Goal: Task Accomplishment & Management: Manage account settings

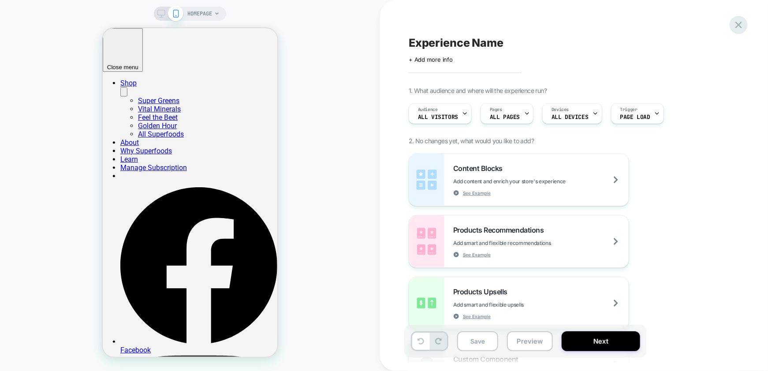
click at [742, 19] on icon at bounding box center [739, 25] width 12 height 12
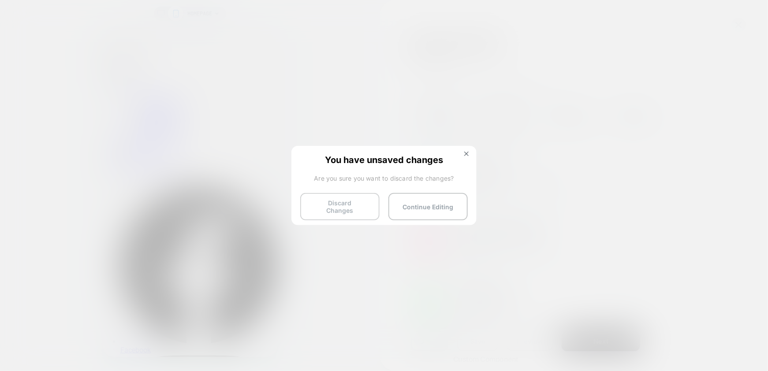
click at [352, 207] on button "Discard Changes" at bounding box center [339, 206] width 79 height 27
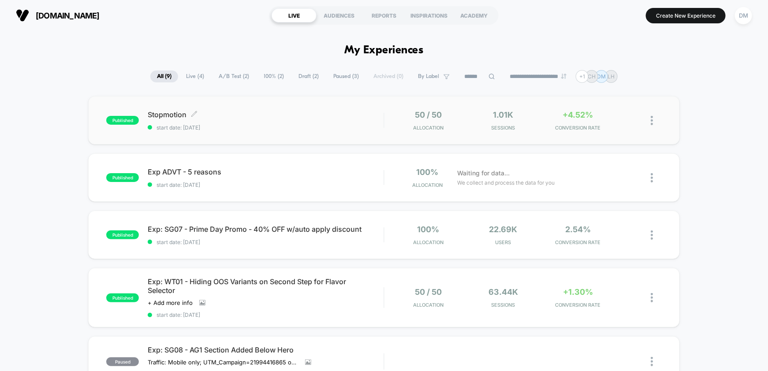
click at [343, 126] on span "start date: [DATE]" at bounding box center [266, 127] width 236 height 7
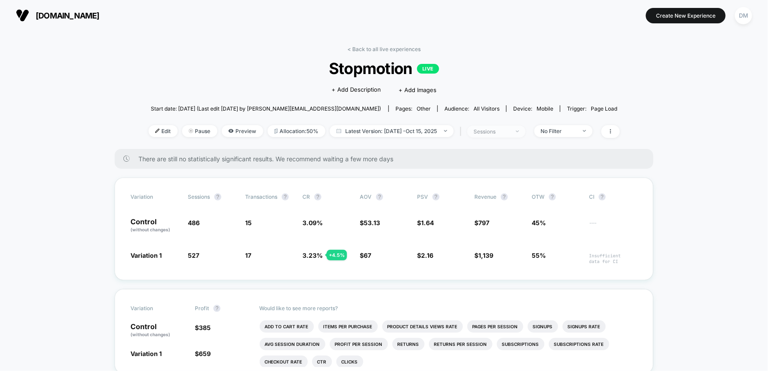
click at [492, 132] on div "sessions" at bounding box center [491, 131] width 35 height 7
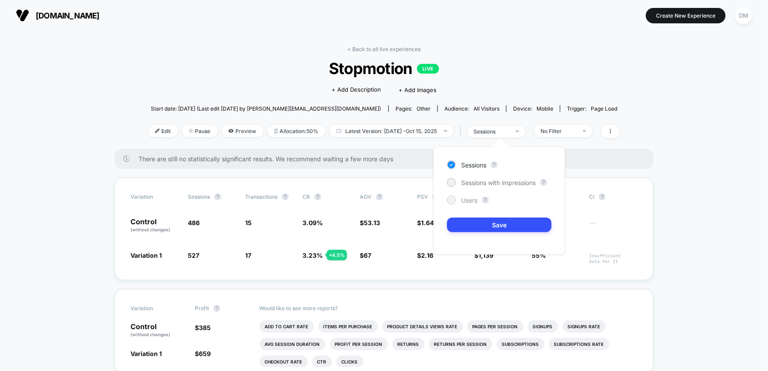
click at [471, 199] on span "Users" at bounding box center [469, 200] width 16 height 7
click at [472, 222] on button "Save" at bounding box center [499, 225] width 104 height 15
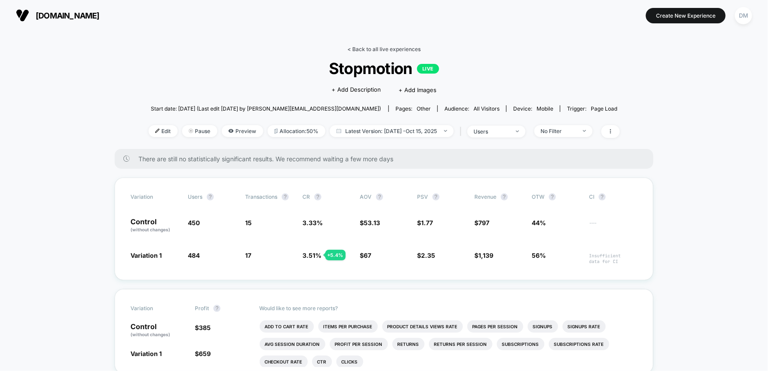
click at [377, 48] on link "< Back to all live experiences" at bounding box center [383, 49] width 73 height 7
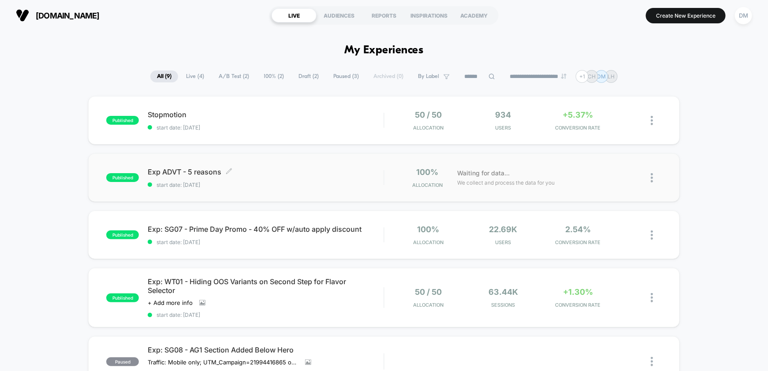
click at [353, 173] on span "Exp ADVT - 5 reasons Click to edit experience details" at bounding box center [266, 172] width 236 height 9
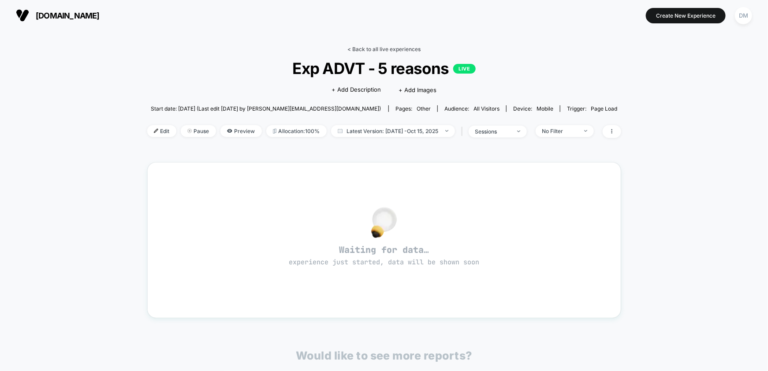
click at [377, 48] on link "< Back to all live experiences" at bounding box center [383, 49] width 73 height 7
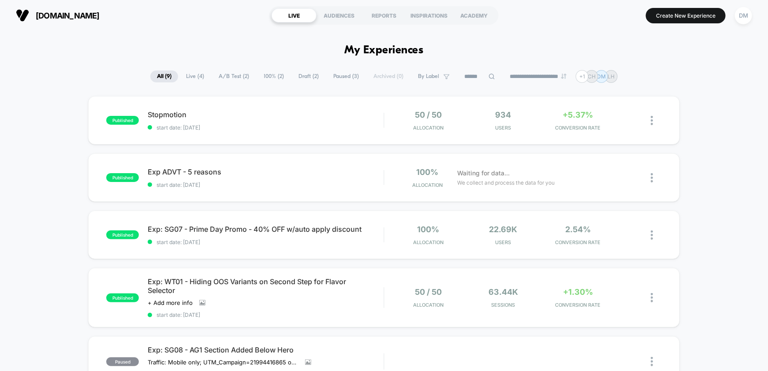
click at [325, 306] on div "Exp: WT01 - Hiding OOS Variants on Second Step for Flavor Selector Click to vie…" at bounding box center [266, 297] width 236 height 41
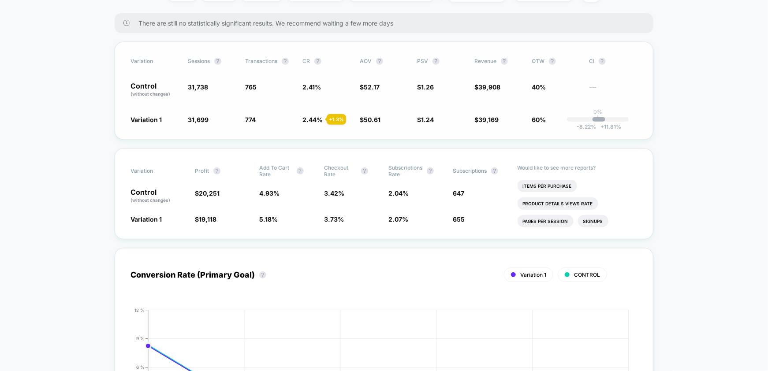
scroll to position [188, 0]
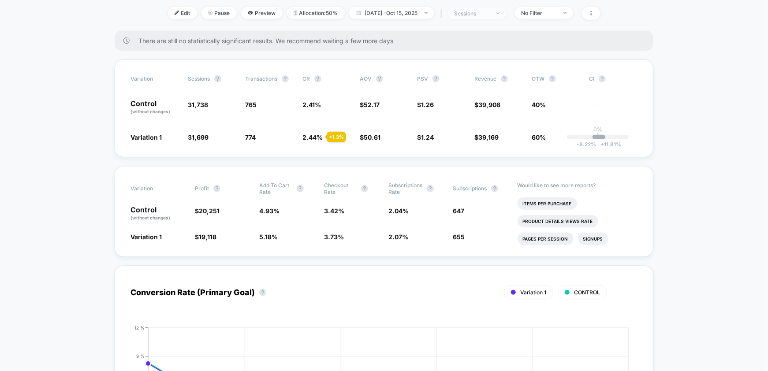
click at [498, 19] on span "sessions" at bounding box center [477, 13] width 58 height 12
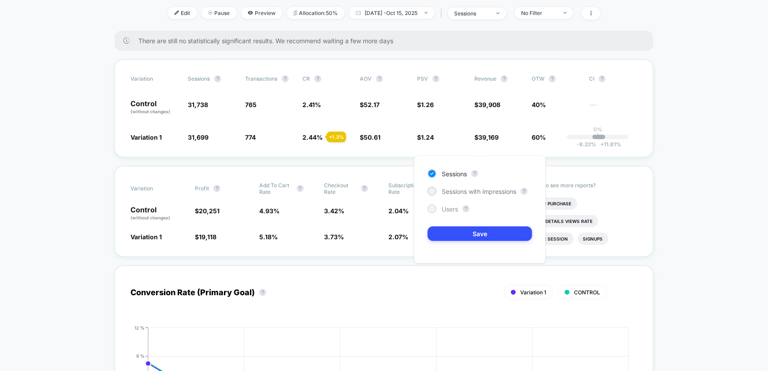
click at [451, 208] on span "Users" at bounding box center [450, 208] width 16 height 7
click at [453, 227] on button "Save" at bounding box center [480, 234] width 104 height 15
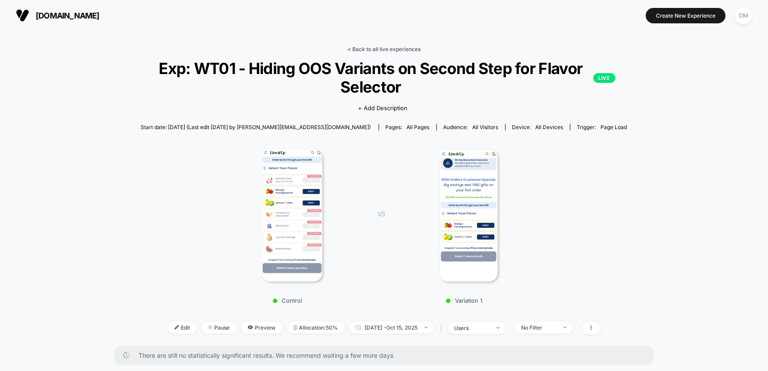
click at [372, 52] on link "< Back to all live experiences" at bounding box center [383, 49] width 73 height 7
